Goal: Transaction & Acquisition: Purchase product/service

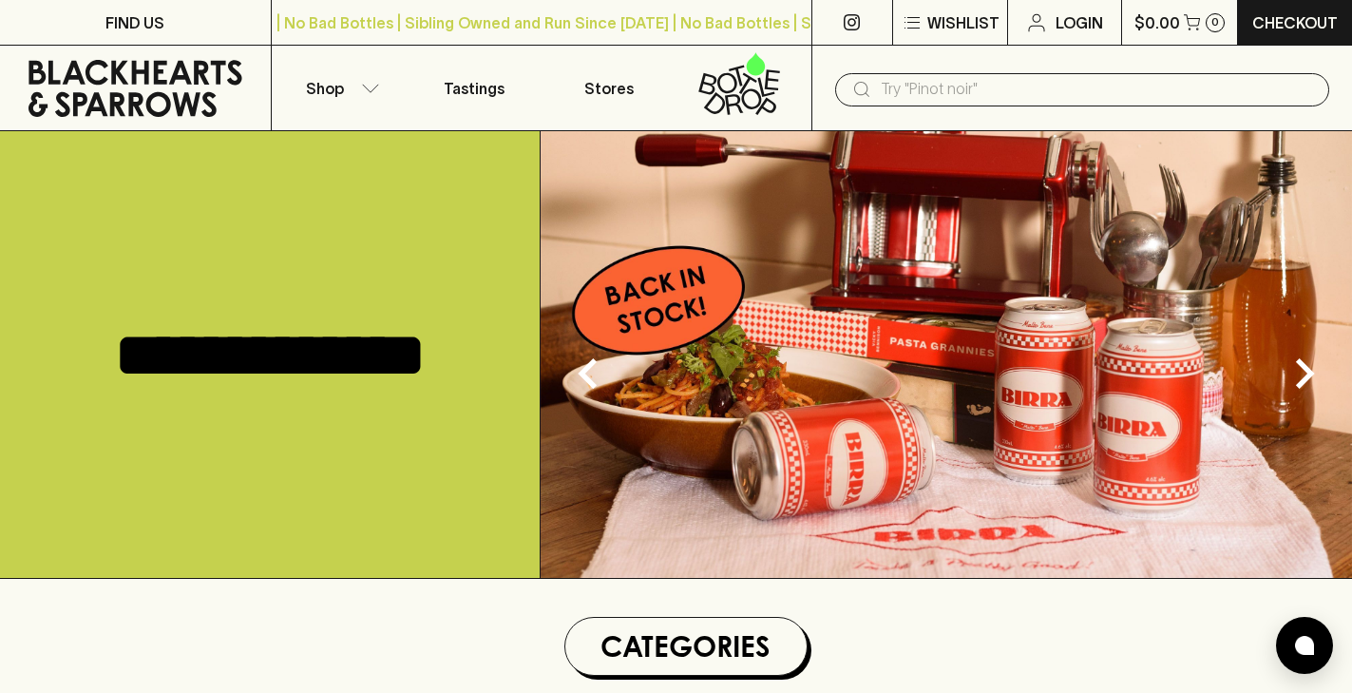
scroll to position [544, 0]
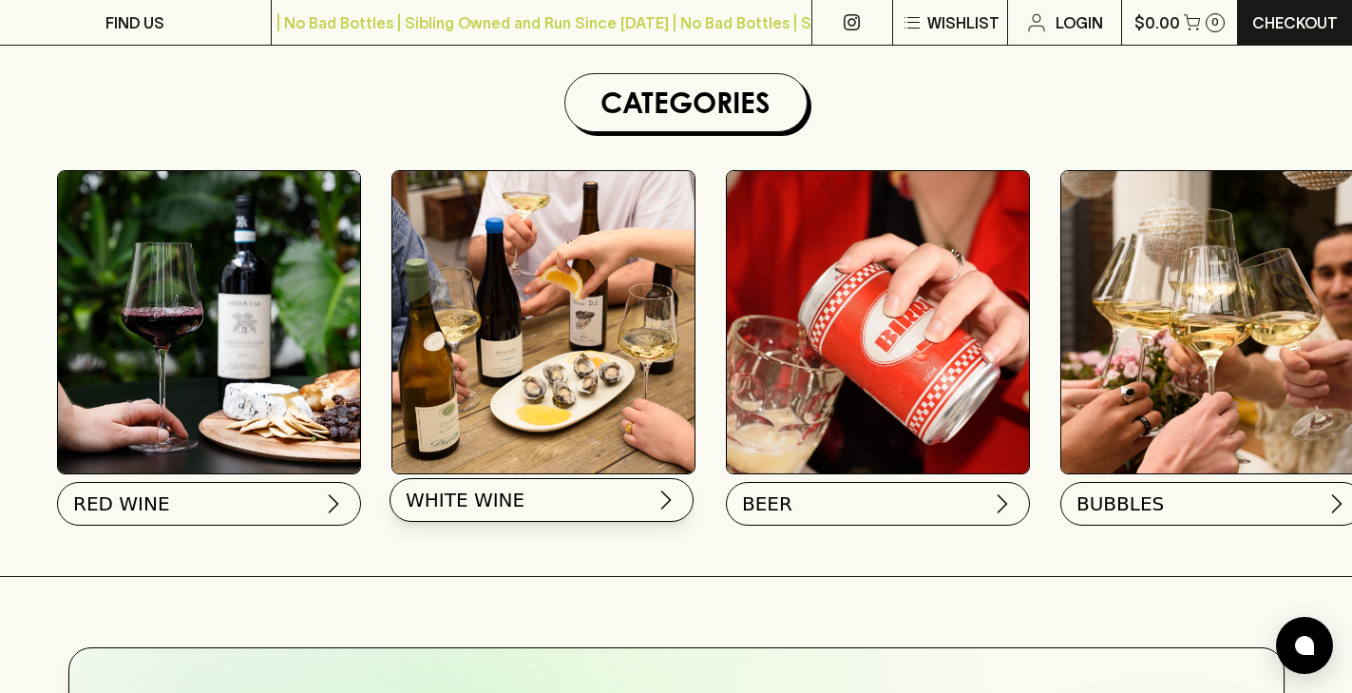
click at [509, 504] on span "WHITE WINE" at bounding box center [465, 500] width 119 height 27
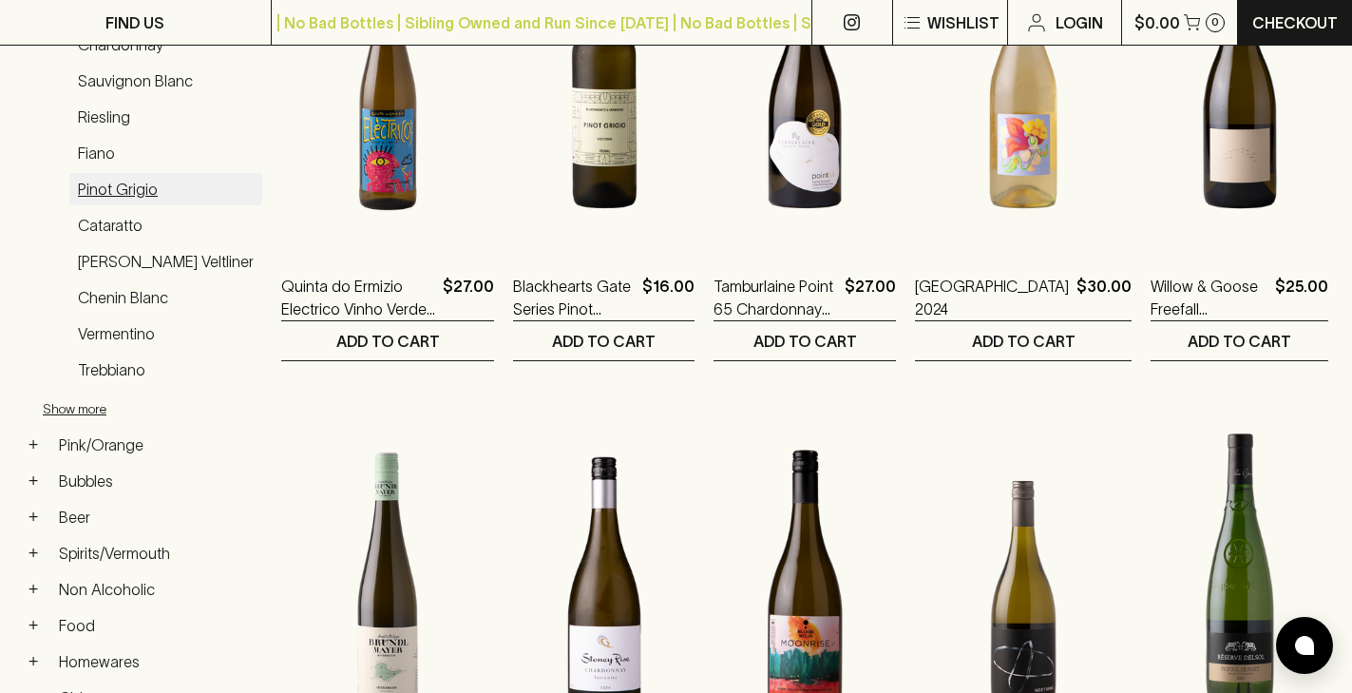
scroll to position [402, 0]
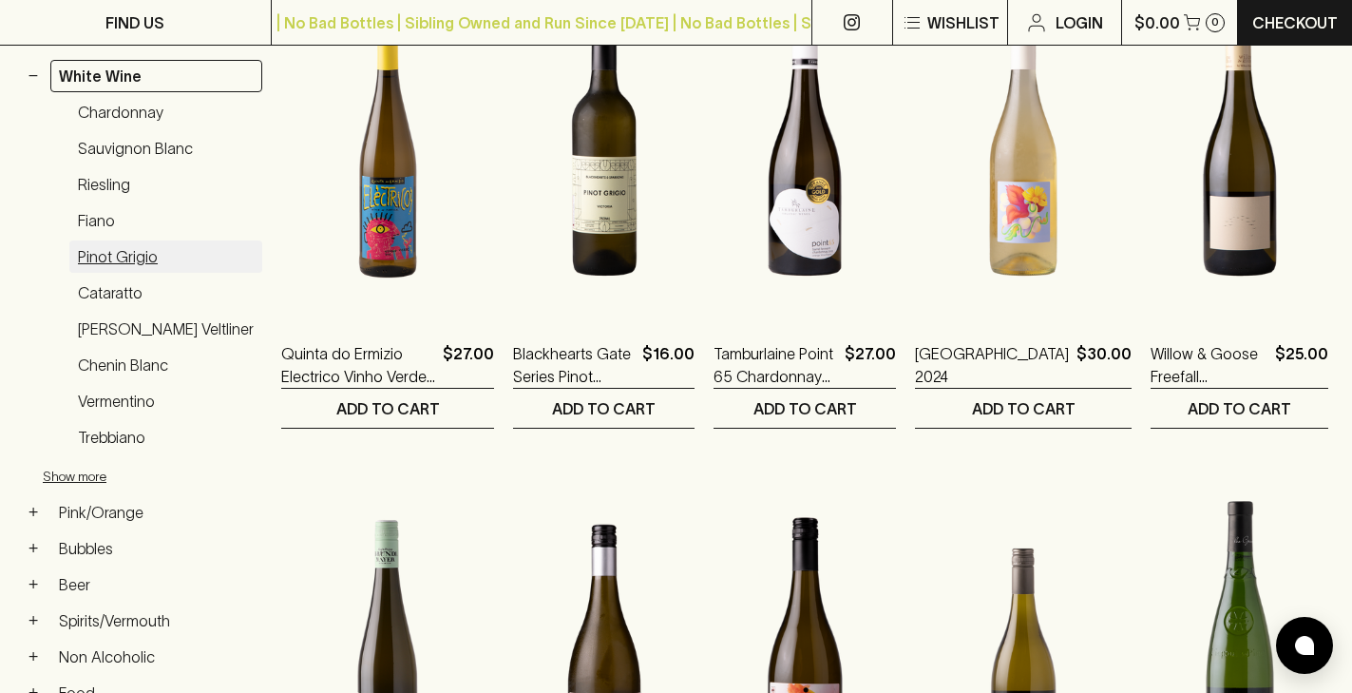
click at [137, 240] on link "Pinot Grigio" at bounding box center [165, 256] width 193 height 32
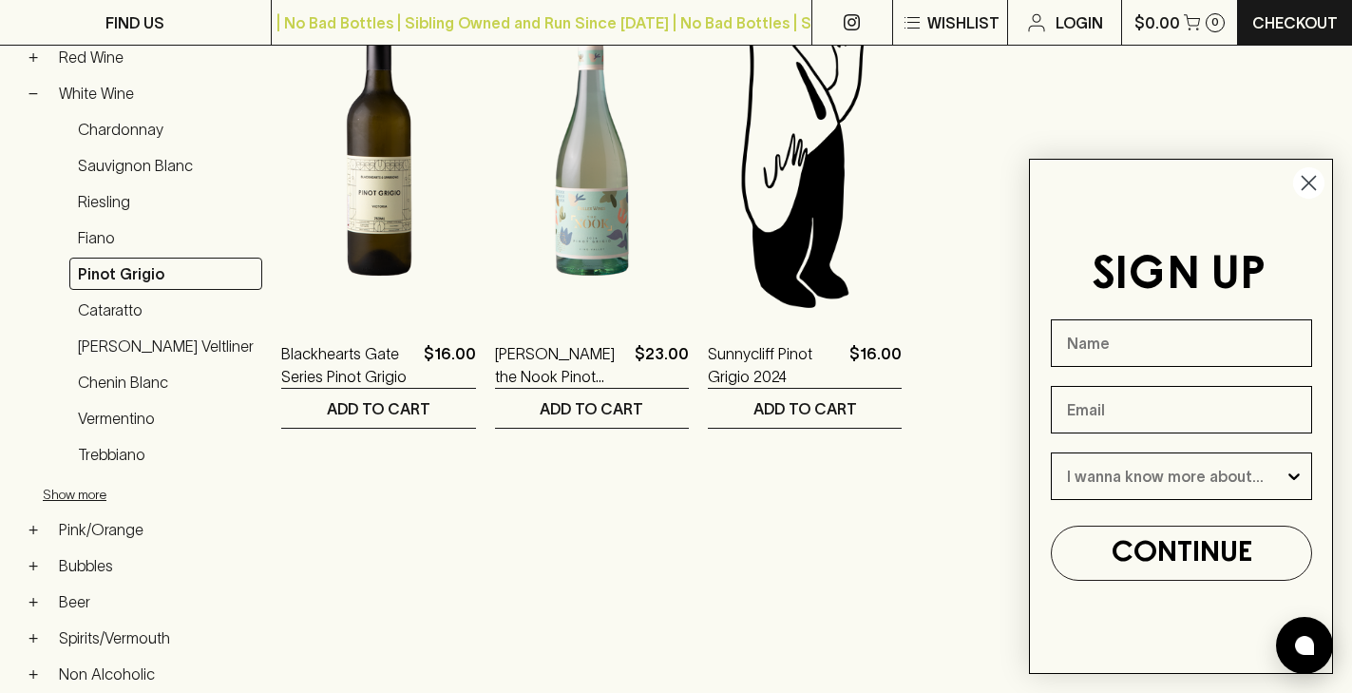
click at [1319, 186] on circle "Close dialog" at bounding box center [1309, 182] width 31 height 31
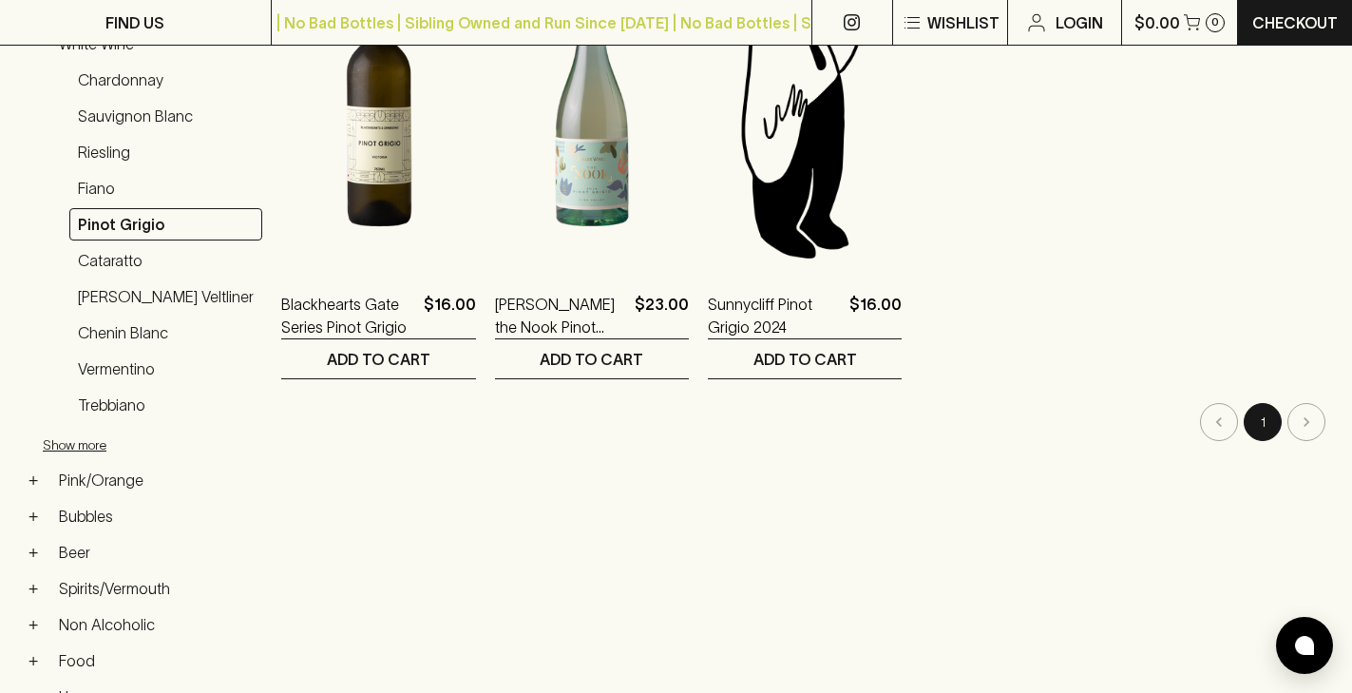
scroll to position [457, 0]
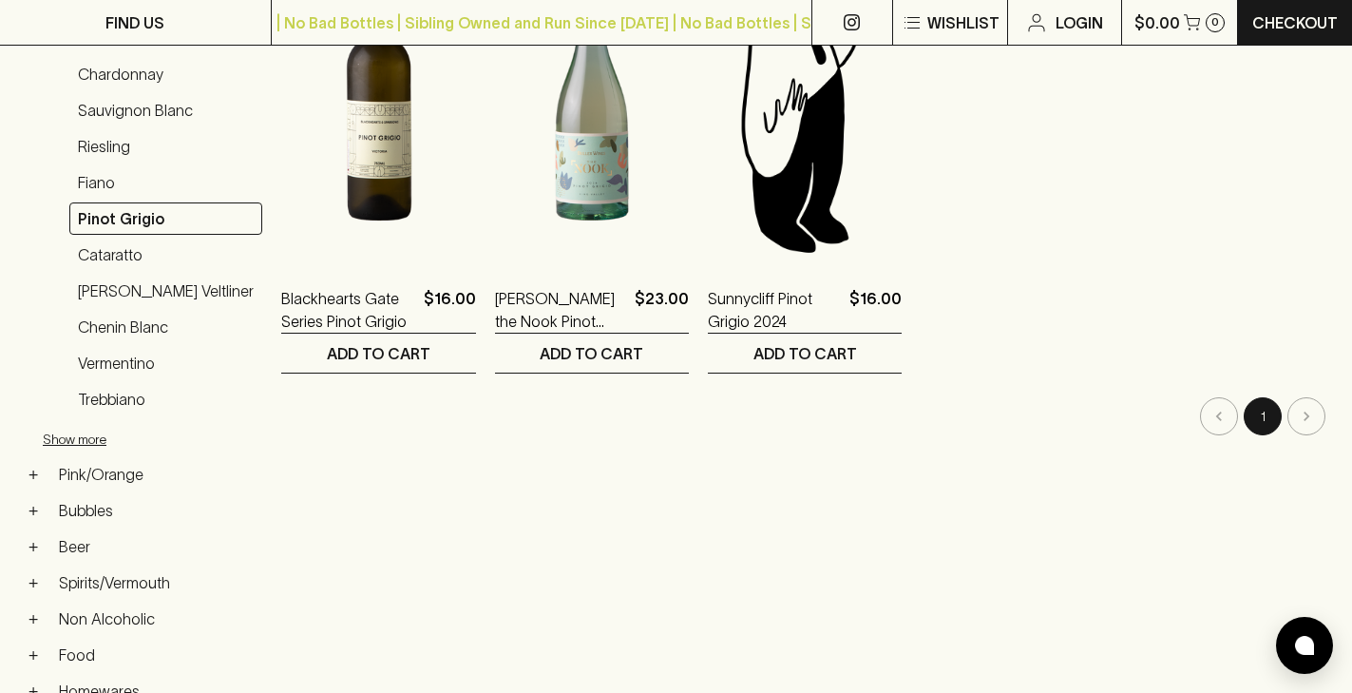
click at [1065, 157] on ol "Blackhearts Gate Series Pinot Grigio $16.00 1 ADD TO CART [PERSON_NAME] the Noo…" at bounding box center [804, 131] width 1047 height 486
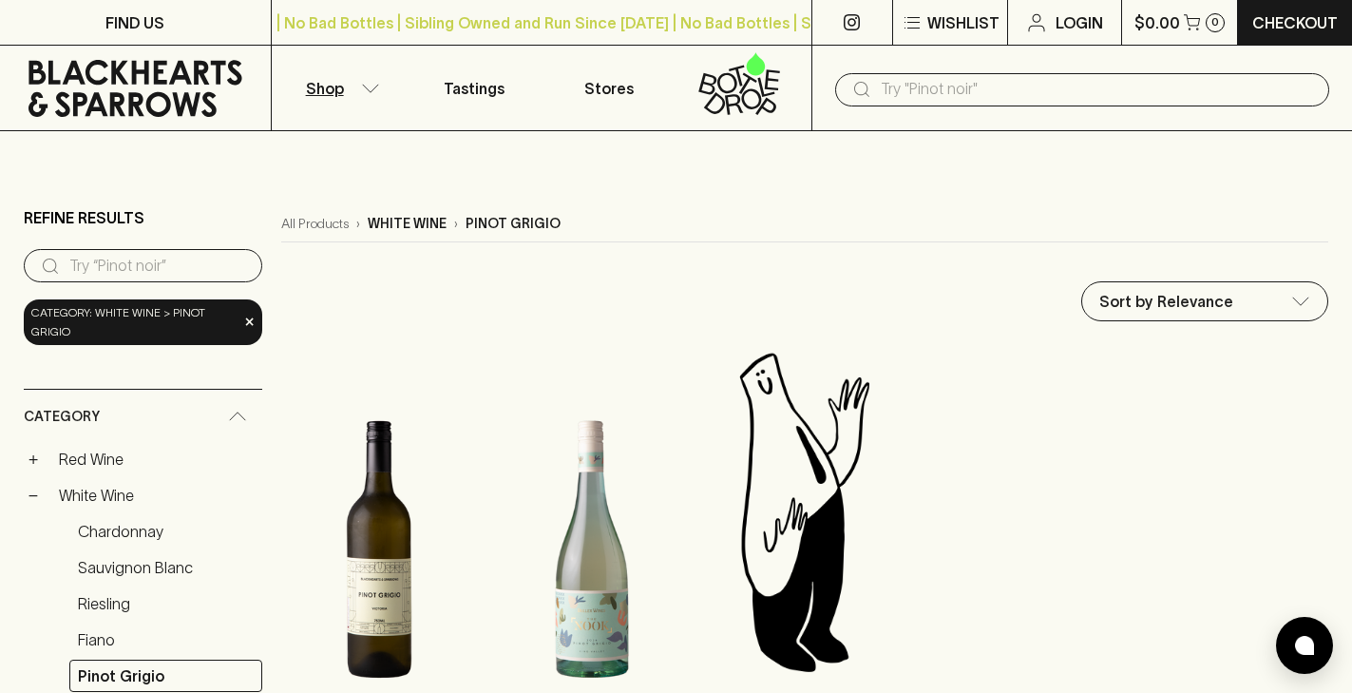
scroll to position [0, 0]
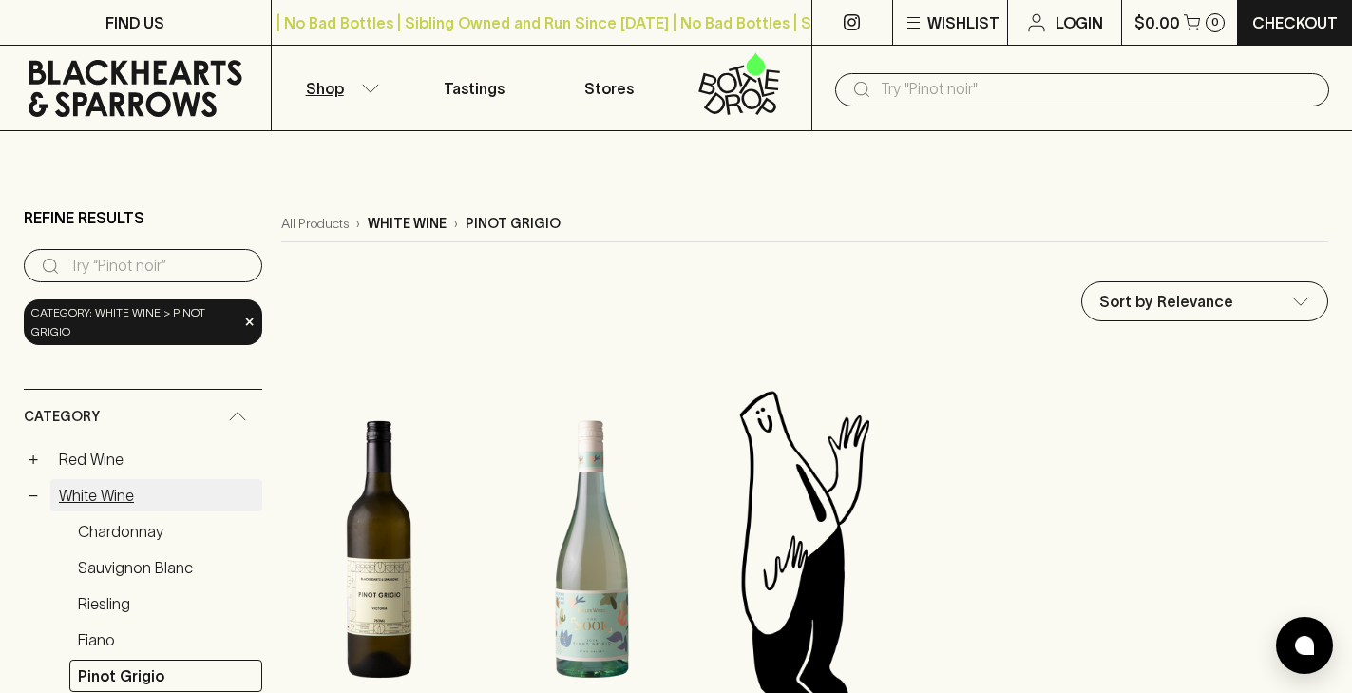
click at [92, 479] on link "White Wine" at bounding box center [156, 495] width 212 height 32
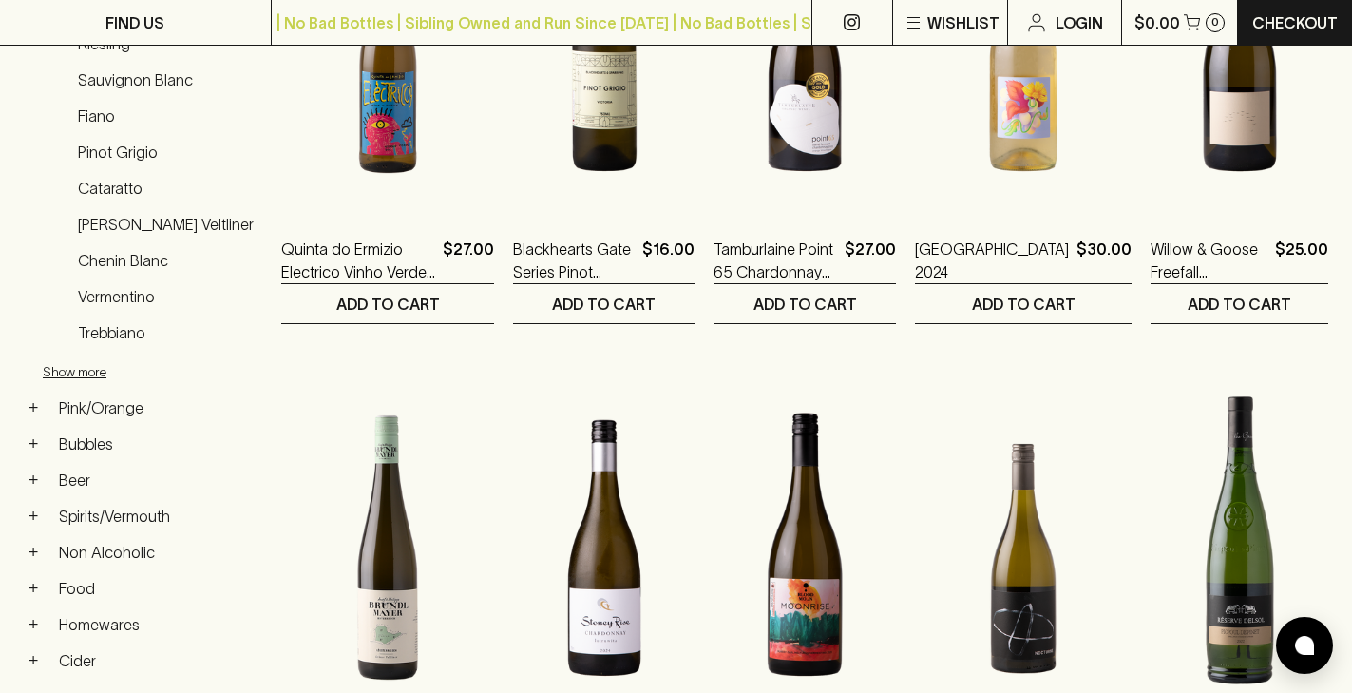
scroll to position [508, 0]
